Goal: Transaction & Acquisition: Download file/media

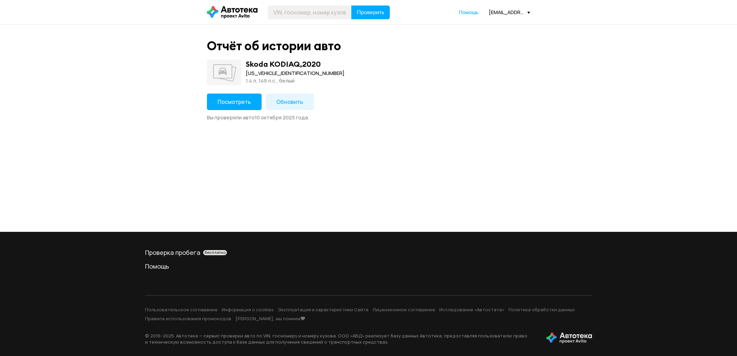
click at [296, 105] on span "Обновить" at bounding box center [289, 102] width 27 height 8
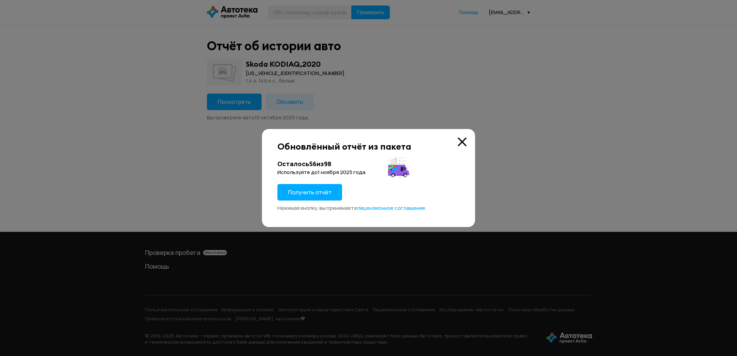
click at [322, 195] on span "Получить отчёт" at bounding box center [309, 192] width 43 height 8
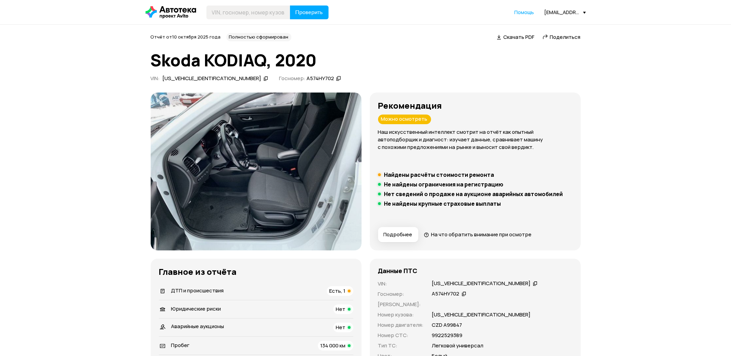
click at [517, 35] on span "Скачать PDF" at bounding box center [518, 36] width 31 height 7
click at [324, 154] on img at bounding box center [256, 172] width 211 height 158
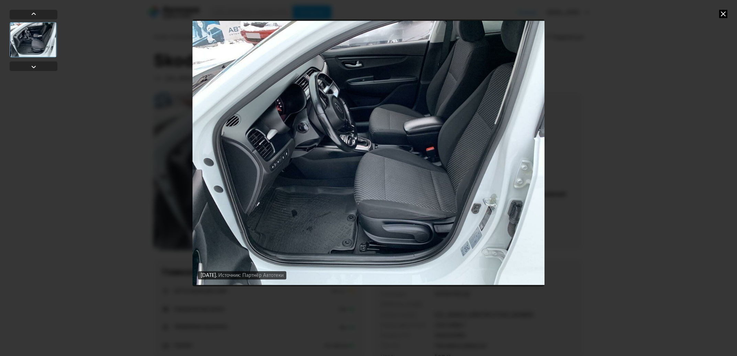
click at [726, 15] on icon at bounding box center [723, 14] width 8 height 8
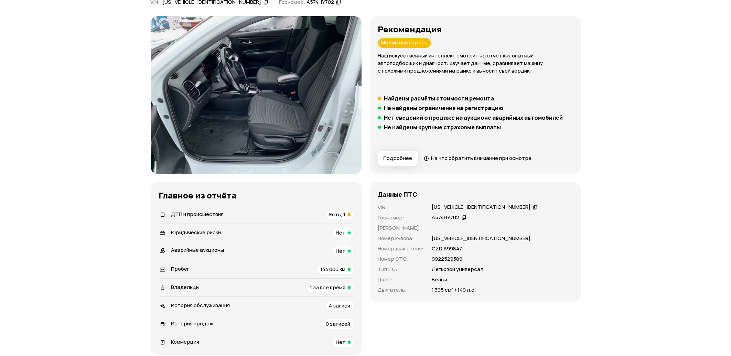
scroll to position [71, 0]
